Goal: Information Seeking & Learning: Learn about a topic

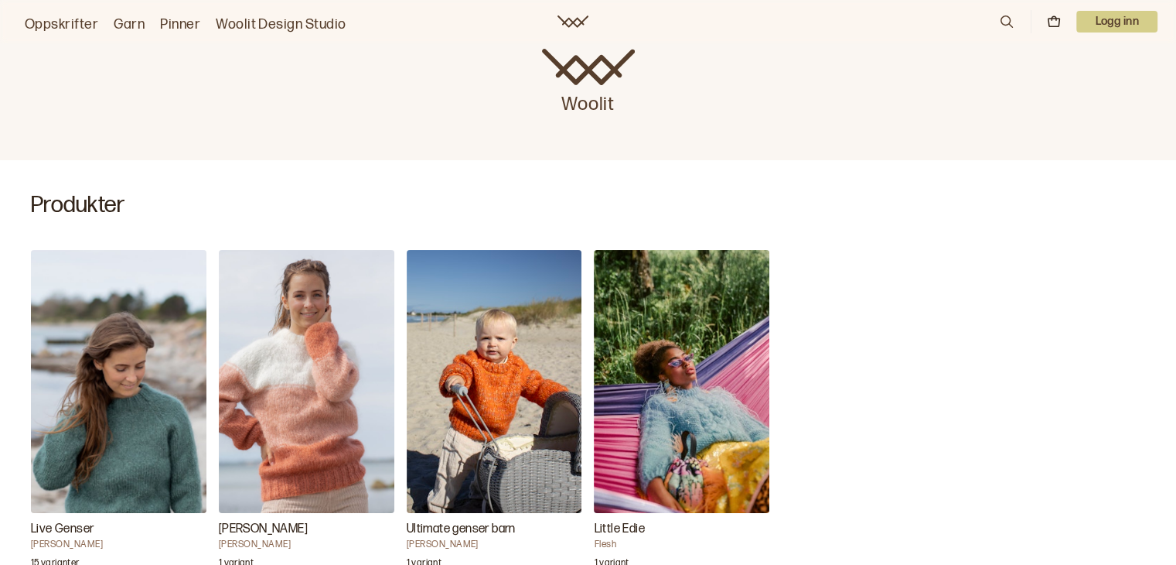
scroll to position [387, 0]
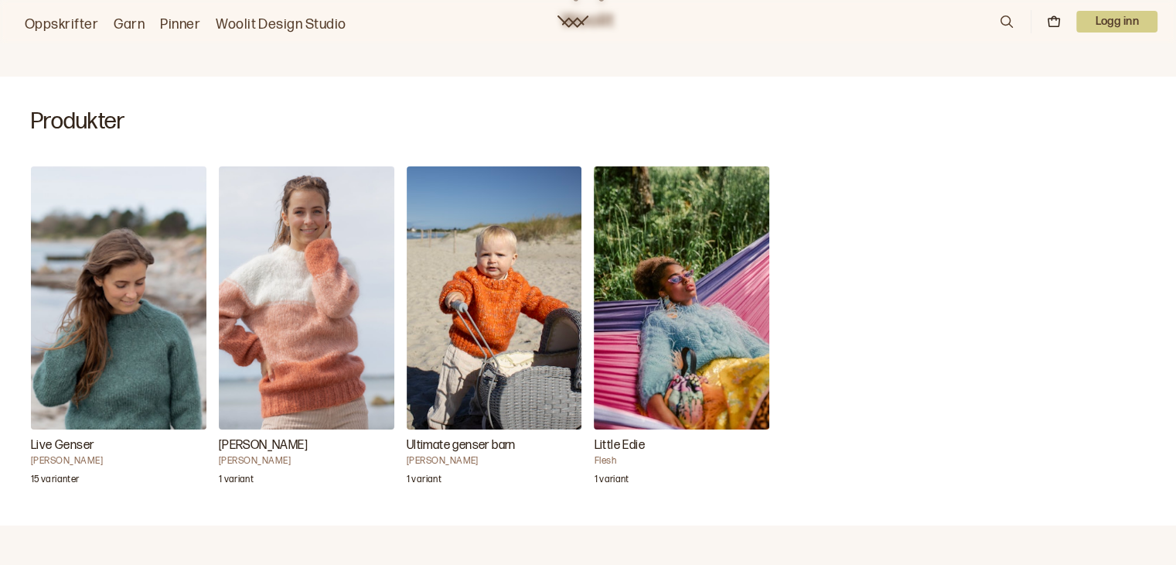
click at [487, 289] on img "Ultimate genser barn" at bounding box center [495, 297] width 176 height 263
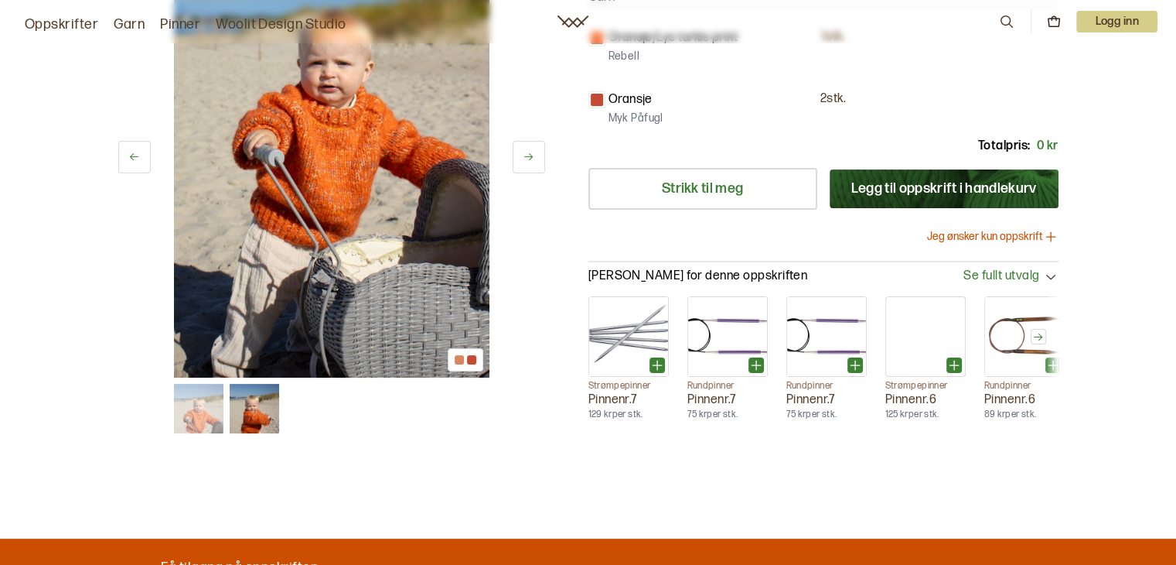
scroll to position [387, 0]
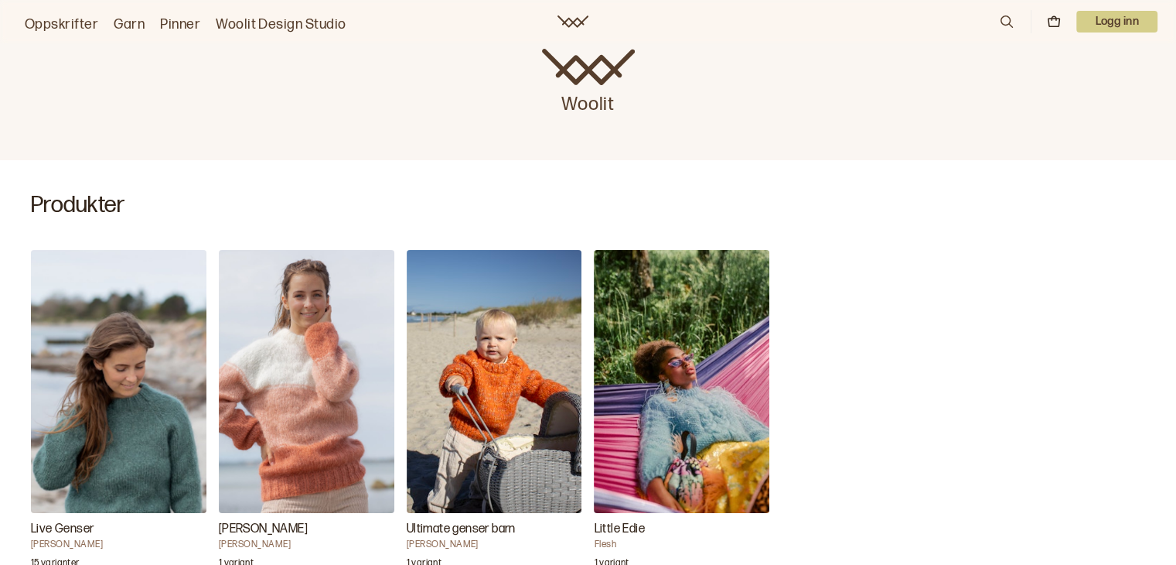
scroll to position [619, 0]
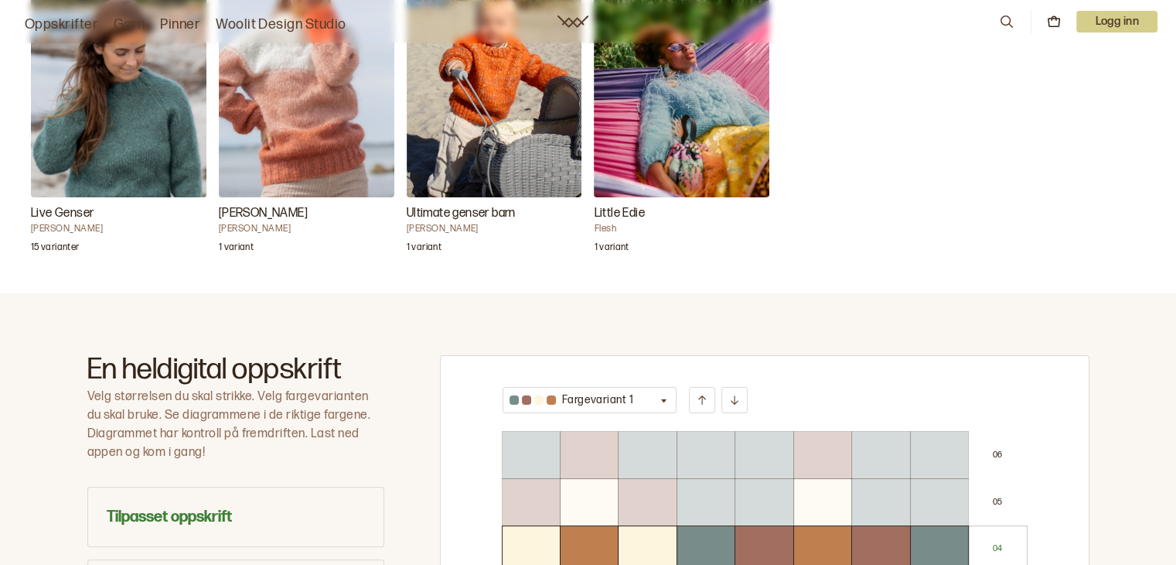
click at [500, 79] on img "Ultimate genser barn" at bounding box center [495, 65] width 176 height 263
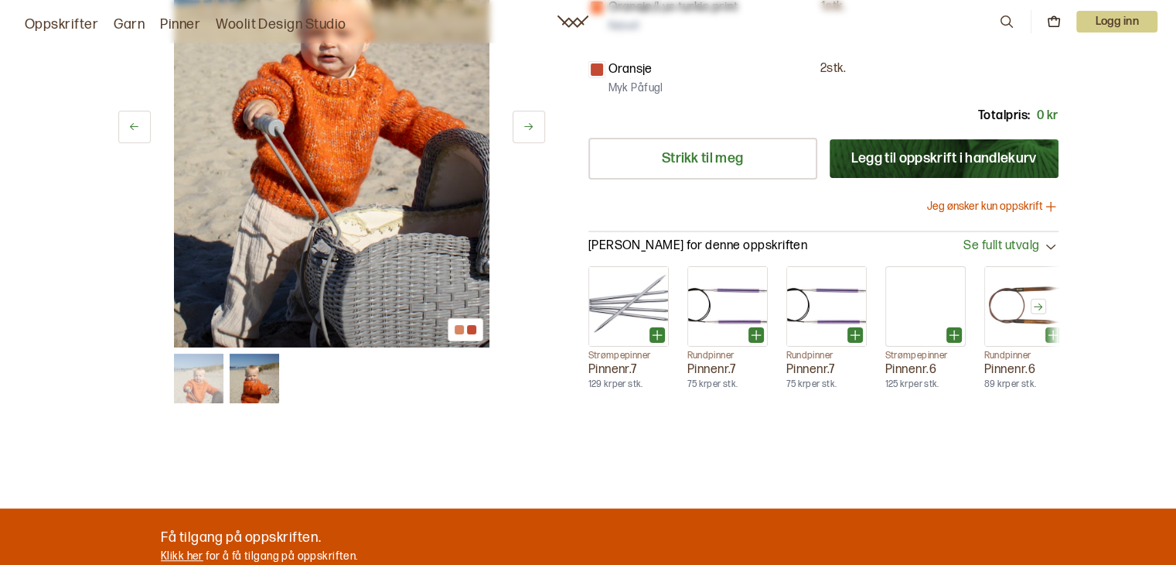
scroll to position [387, 0]
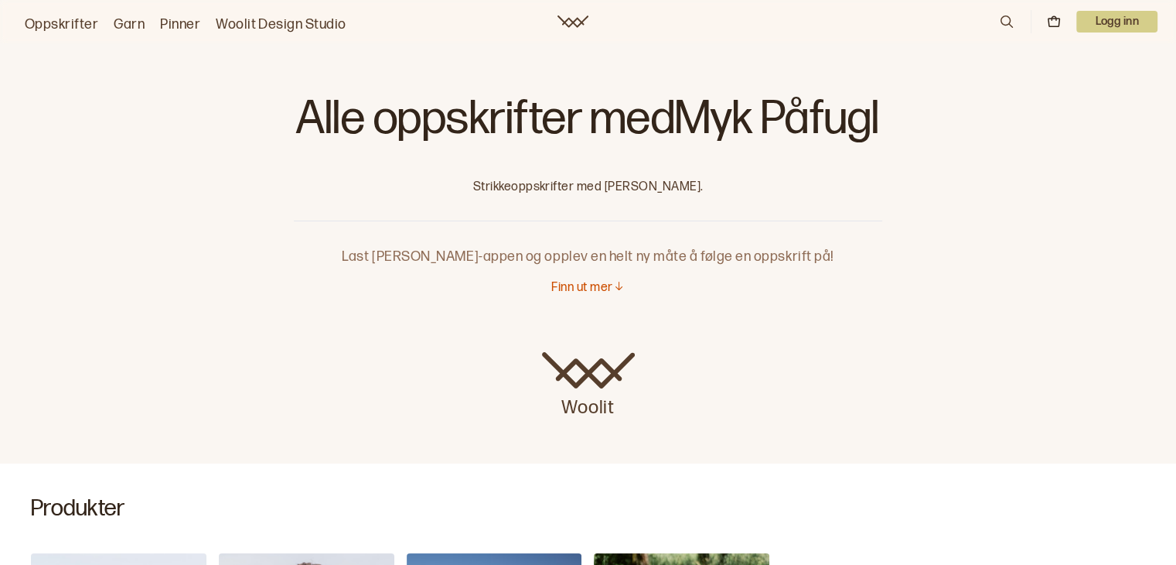
click at [43, 26] on link "Oppskrifter" at bounding box center [61, 25] width 73 height 22
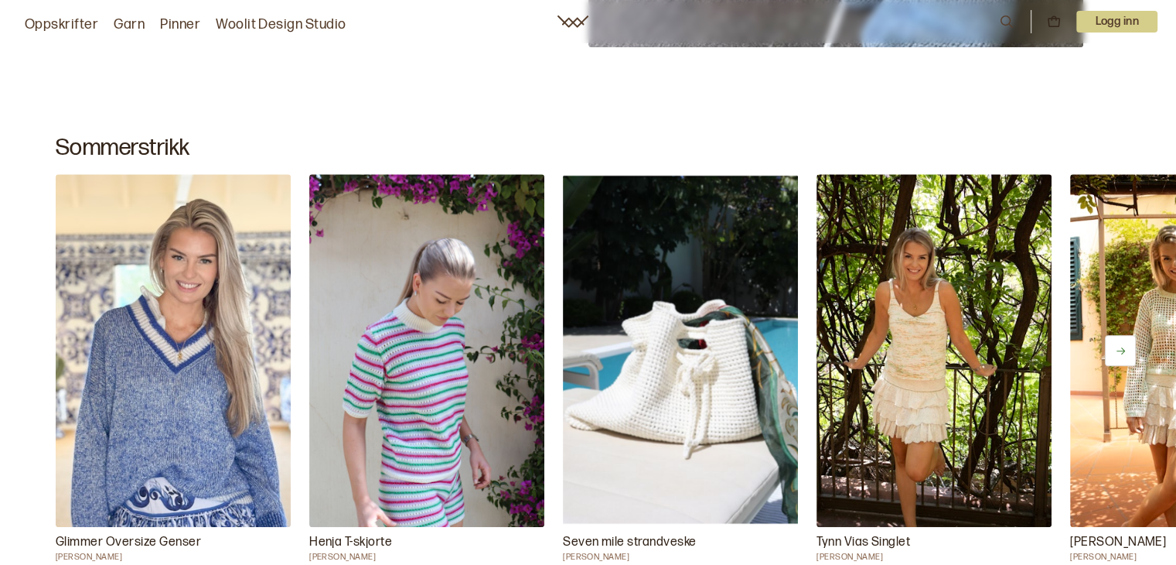
scroll to position [773, 0]
